Goal: Find specific page/section: Find specific page/section

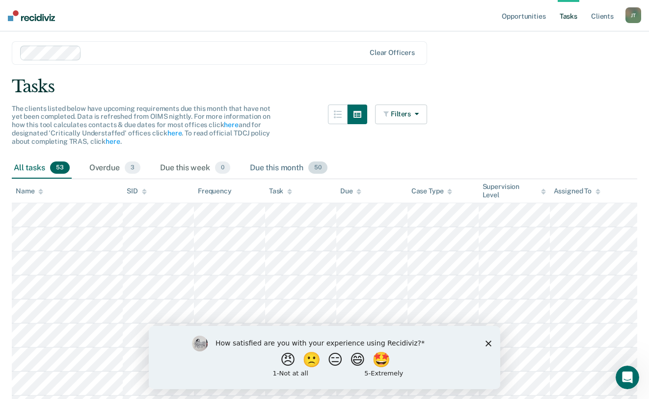
scroll to position [98, 0]
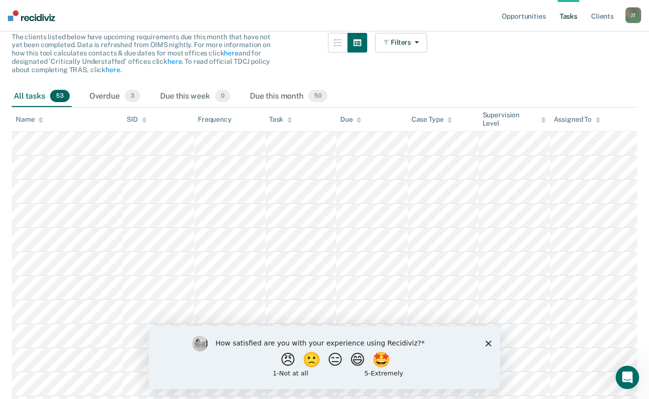
click at [490, 344] on icon "Close survey" at bounding box center [489, 343] width 6 height 6
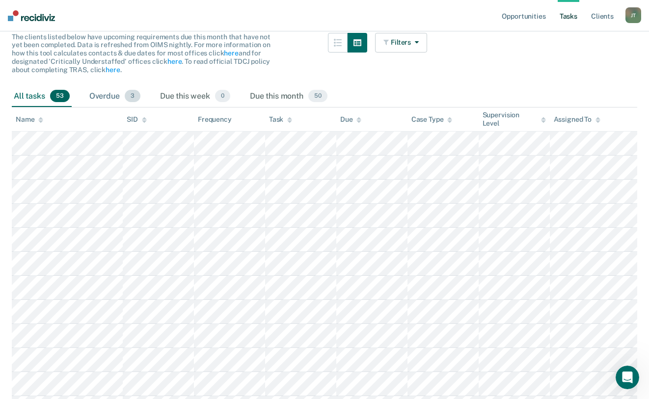
click at [105, 94] on div "Overdue 3" at bounding box center [114, 97] width 55 height 22
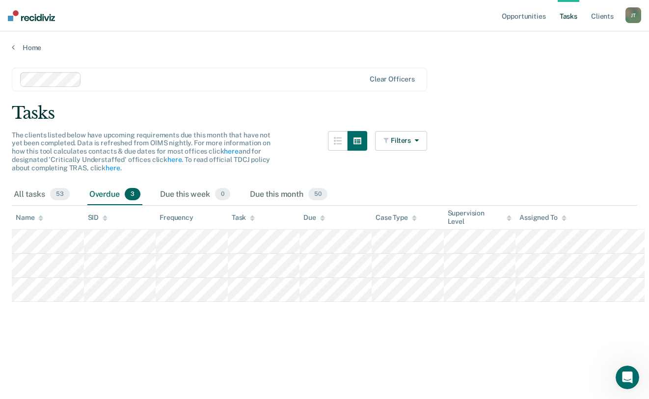
scroll to position [0, 0]
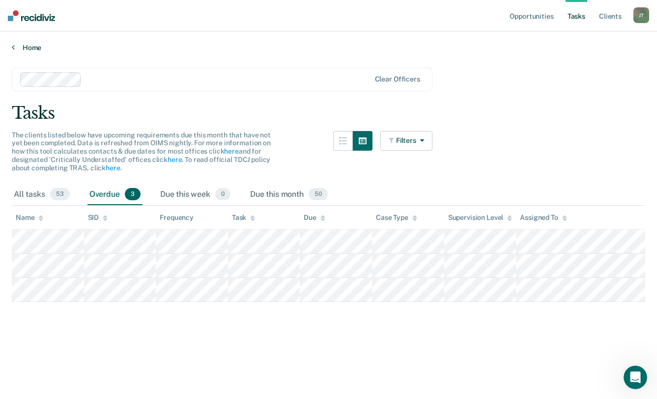
click at [17, 48] on link "Home" at bounding box center [328, 47] width 633 height 9
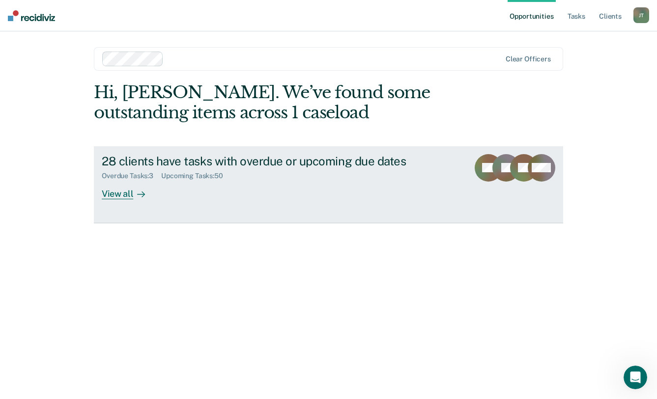
click at [116, 194] on div "View all" at bounding box center [129, 189] width 55 height 19
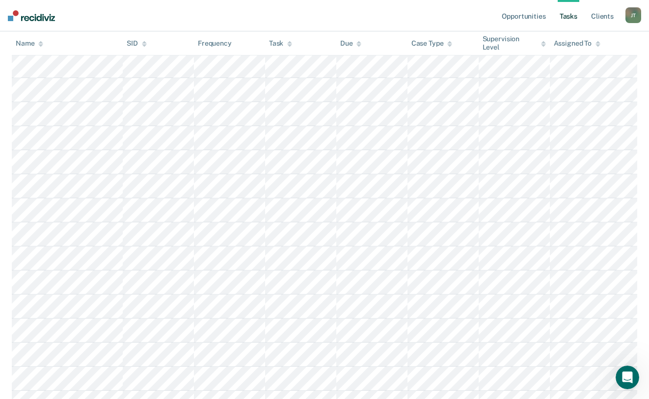
scroll to position [1029, 0]
